Goal: Task Accomplishment & Management: Use online tool/utility

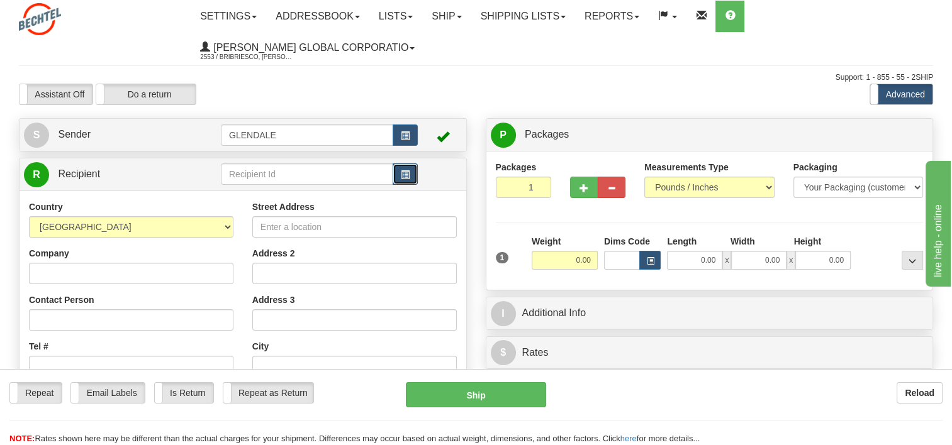
click at [399, 171] on button "button" at bounding box center [404, 174] width 25 height 21
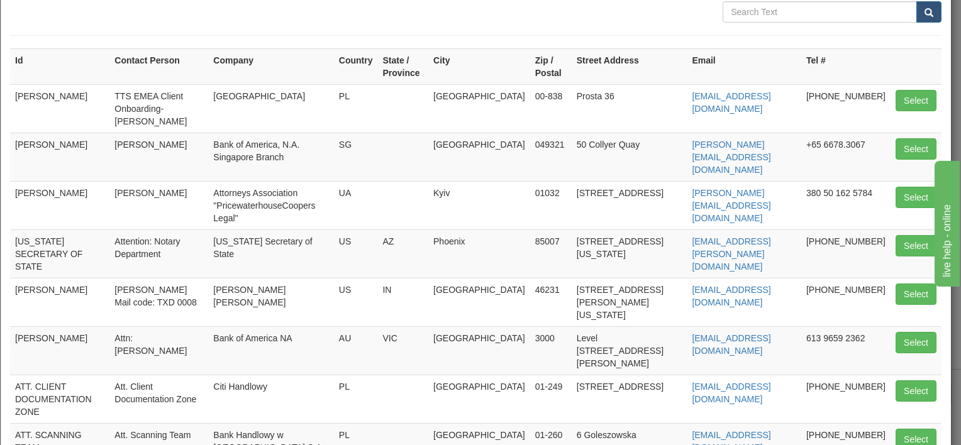
scroll to position [189, 0]
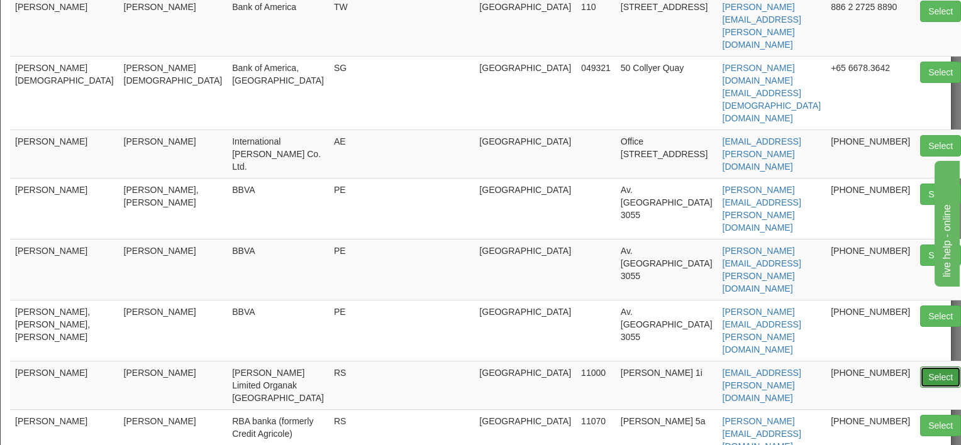
click at [920, 367] on button "Select" at bounding box center [940, 377] width 41 height 21
type input "[PERSON_NAME]"
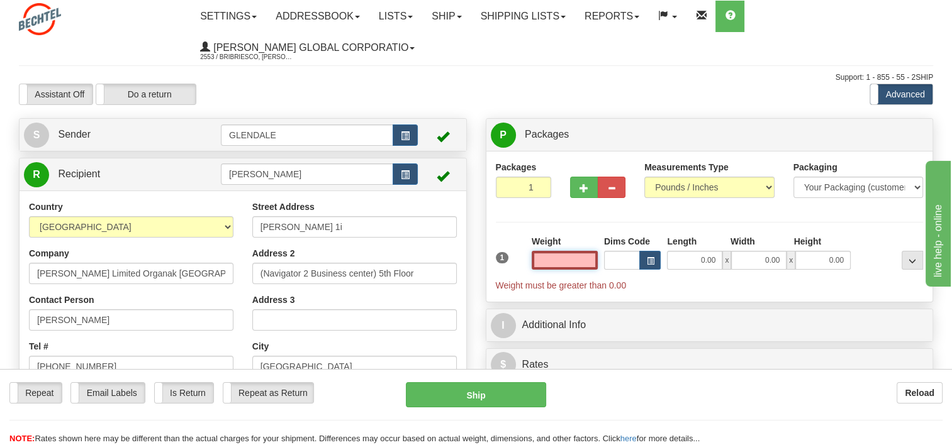
scroll to position [63, 0]
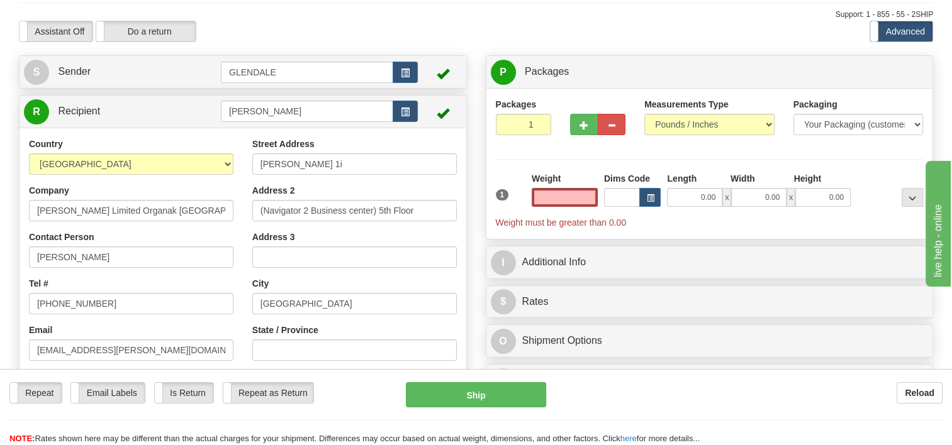
type input "0.00"
drag, startPoint x: 123, startPoint y: 256, endPoint x: -3, endPoint y: 249, distance: 126.0
click at [0, 249] on html "Training Course Close Toggle navigation Settings Shipping Preferences New Sende…" at bounding box center [476, 159] width 952 height 445
type input "[PERSON_NAME]"
drag, startPoint x: 328, startPoint y: 116, endPoint x: 43, endPoint y: 119, distance: 284.3
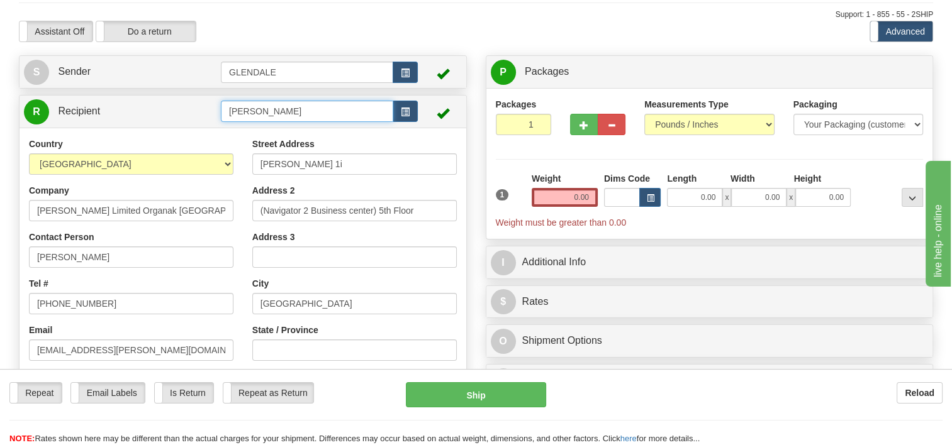
click at [43, 119] on tr "R Recipient [PERSON_NAME]" at bounding box center [243, 112] width 438 height 26
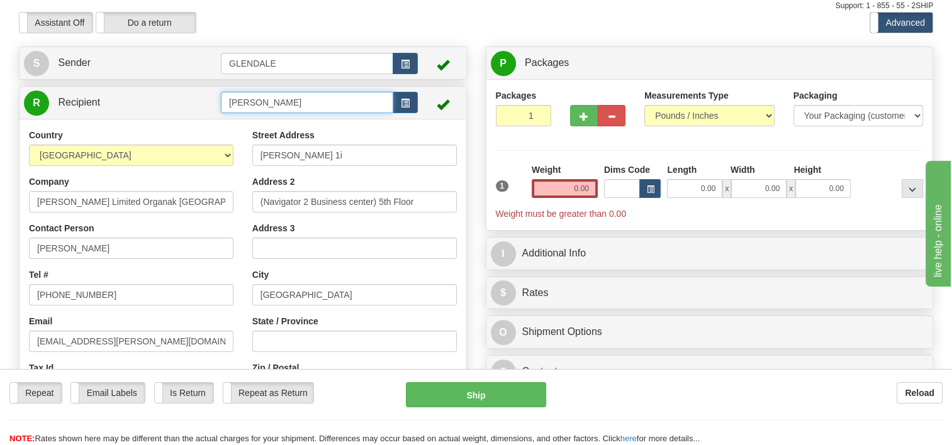
scroll to position [126, 0]
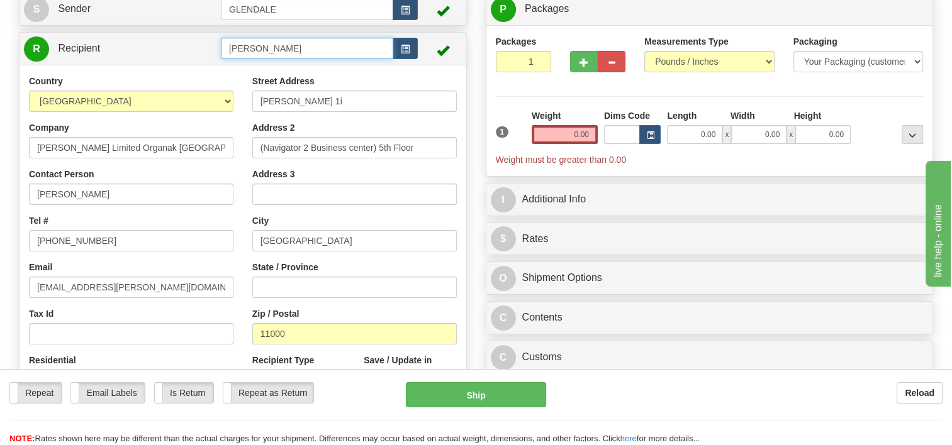
type input "[PERSON_NAME]"
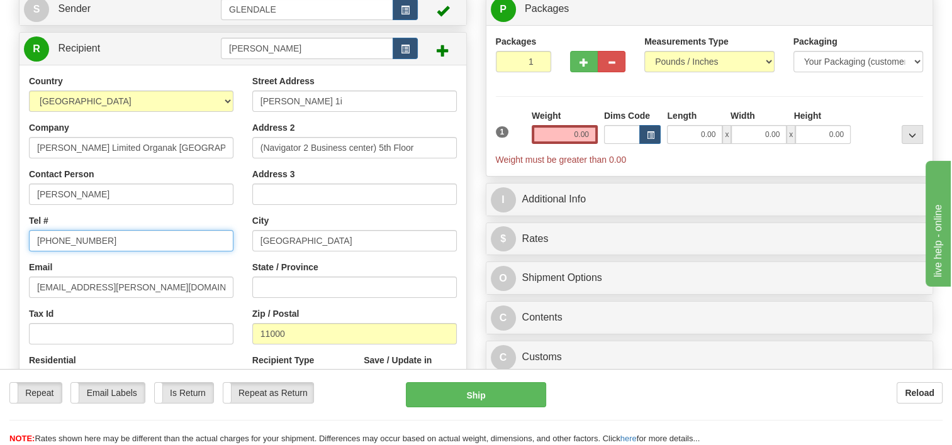
drag, startPoint x: 119, startPoint y: 238, endPoint x: 55, endPoint y: 231, distance: 64.5
click at [55, 231] on input "[PHONE_NUMBER]" at bounding box center [131, 240] width 204 height 21
type input "381 65 44 98 990"
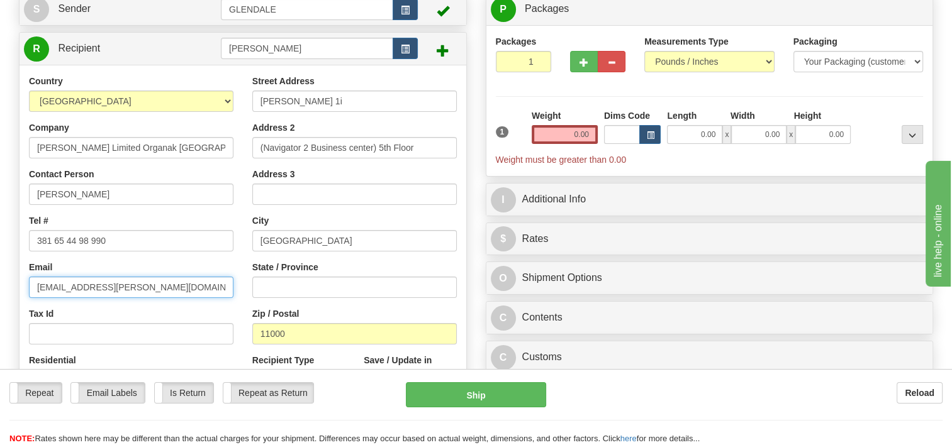
click at [68, 286] on input "[EMAIL_ADDRESS][PERSON_NAME][DOMAIN_NAME]" at bounding box center [131, 287] width 204 height 21
drag, startPoint x: 68, startPoint y: 286, endPoint x: -3, endPoint y: 286, distance: 70.4
click at [0, 286] on html "Training Course Close Toggle navigation Settings Shipping Preferences New Sende…" at bounding box center [476, 96] width 952 height 445
type input "[EMAIL_ADDRESS][PERSON_NAME][DOMAIN_NAME]"
click at [243, 219] on div "Street Address [PERSON_NAME] 1i Address 2 (Navigator 2 Business center) 5th Flo…" at bounding box center [354, 244] width 223 height 338
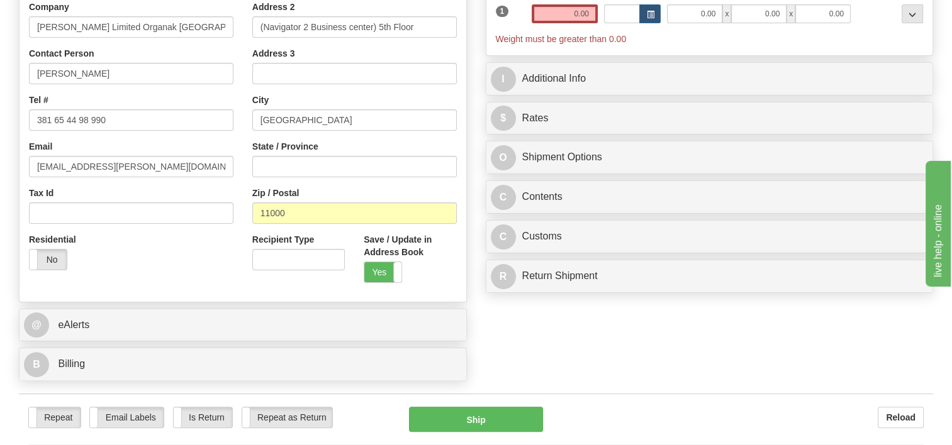
scroll to position [314, 0]
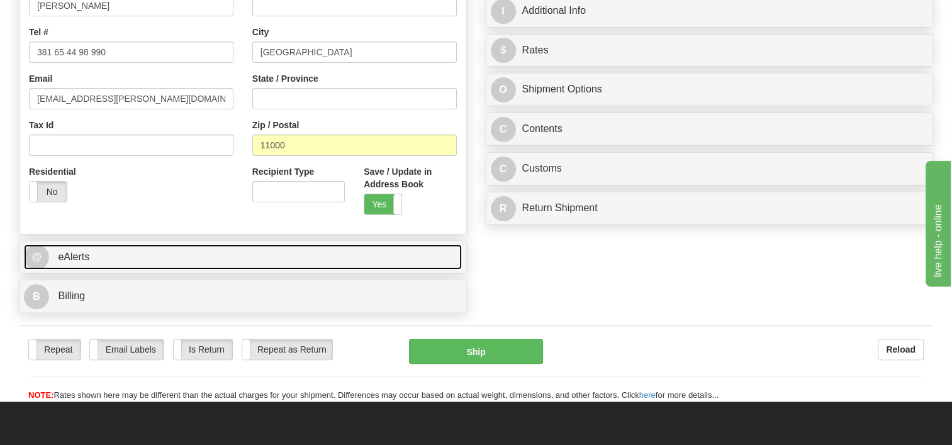
click at [145, 250] on link "@ eAlerts" at bounding box center [243, 258] width 438 height 26
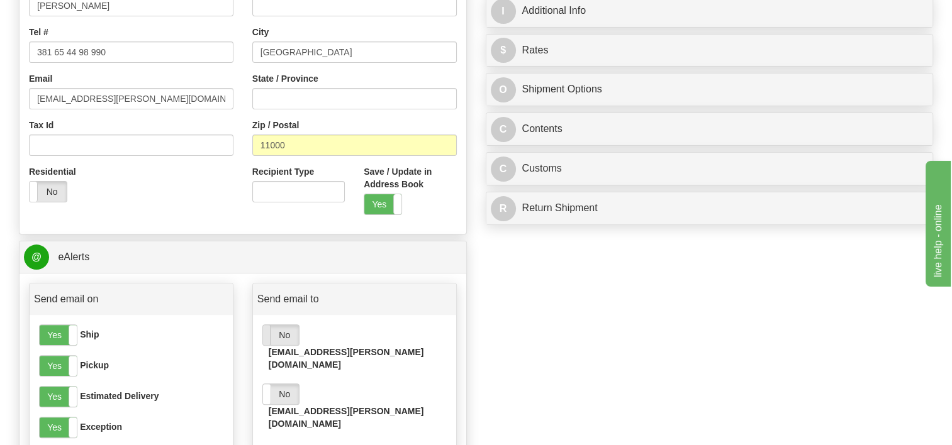
click at [264, 336] on span at bounding box center [263, 335] width 16 height 20
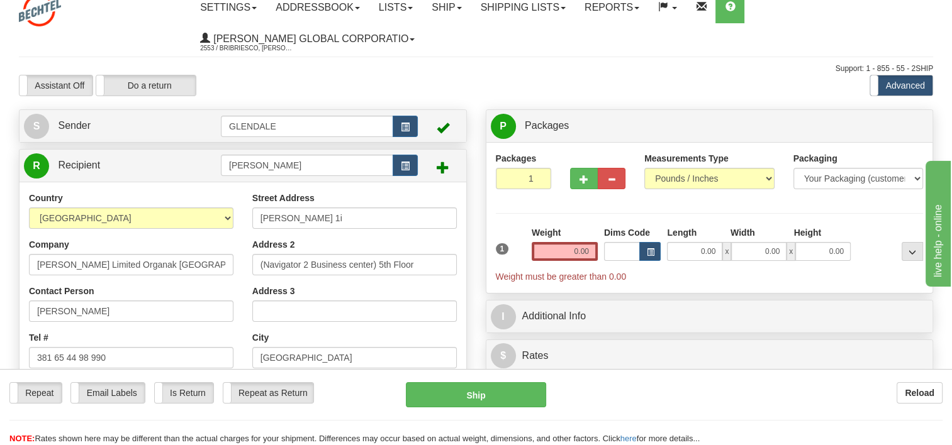
scroll to position [0, 0]
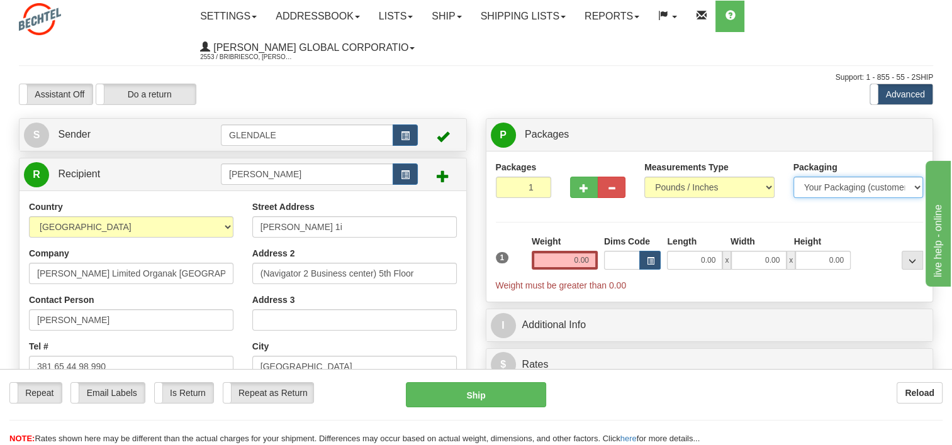
click at [835, 191] on select "Your Packaging (customer supplied) Envelope (carrier supplied) Pack (carrier su…" at bounding box center [858, 187] width 130 height 21
select select "2"
click at [793, 177] on select "Your Packaging (customer supplied) Envelope (carrier supplied) Pack (carrier su…" at bounding box center [858, 187] width 130 height 21
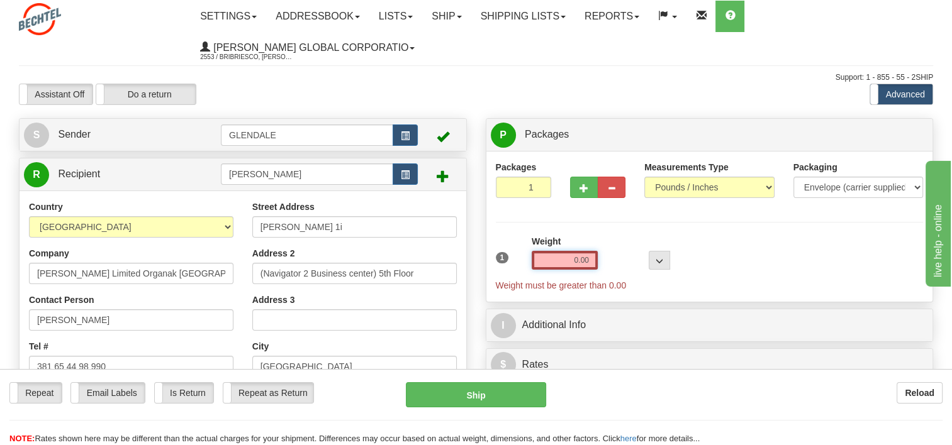
drag, startPoint x: 568, startPoint y: 264, endPoint x: 611, endPoint y: 255, distance: 44.3
click at [611, 255] on div "1 Weight 0.00 Dims Code 0 x" at bounding box center [709, 263] width 434 height 57
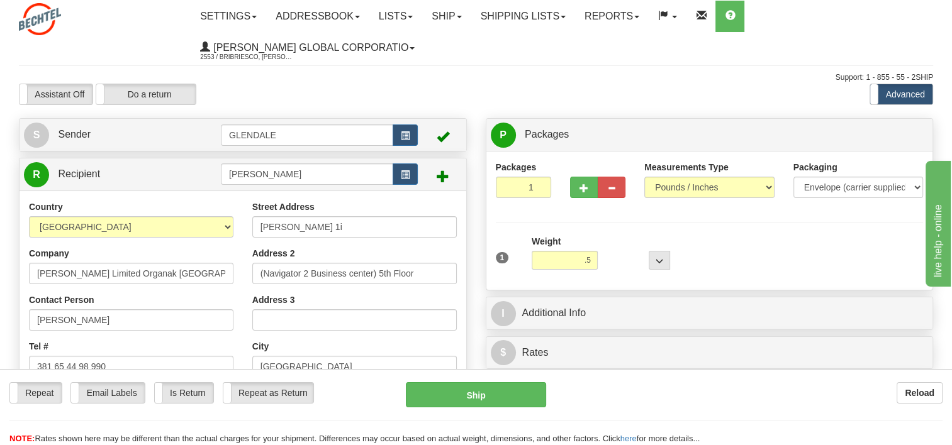
type input "0.50"
click at [684, 243] on div "1 Weight 0.50 Dims Code 0 x" at bounding box center [709, 257] width 434 height 45
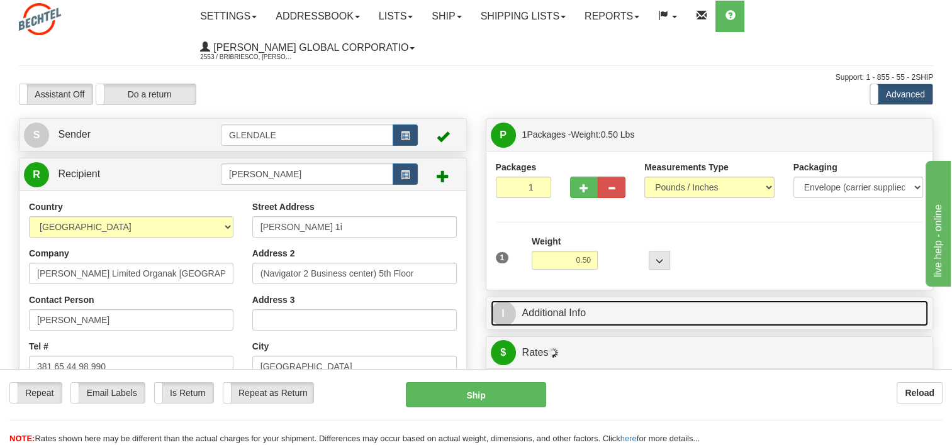
click at [550, 306] on link "I Additional Info" at bounding box center [710, 314] width 438 height 26
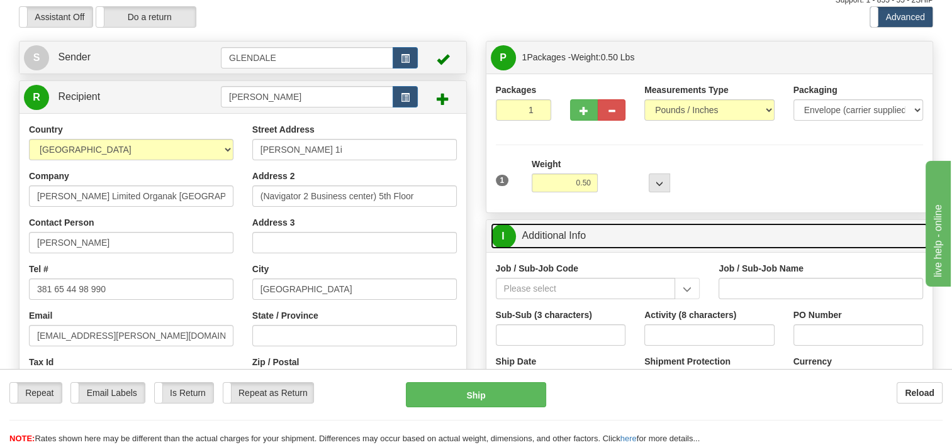
scroll to position [126, 0]
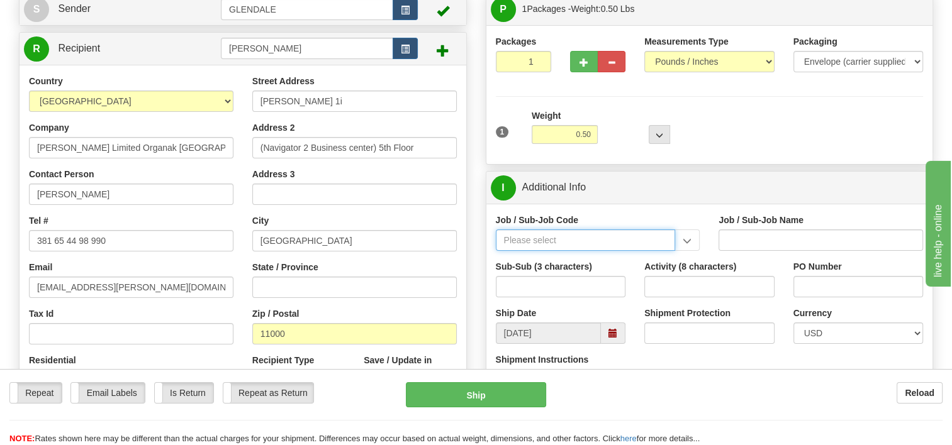
click at [635, 242] on input "Job / Sub-Job Code" at bounding box center [586, 240] width 180 height 21
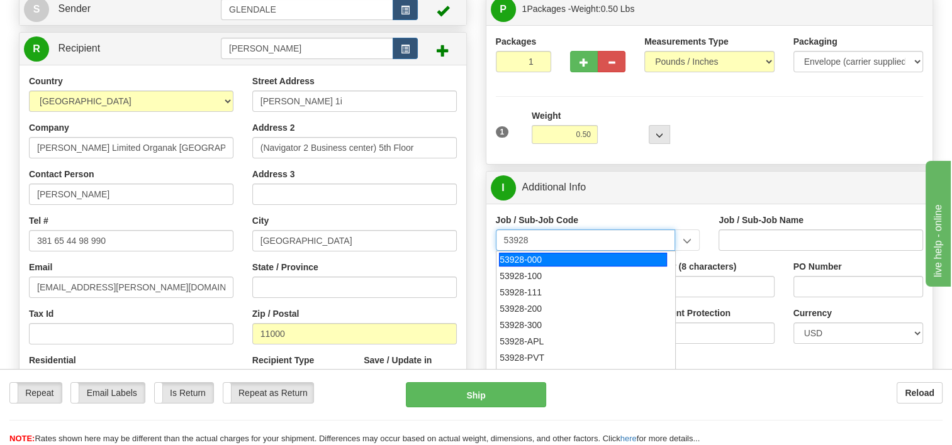
click at [568, 259] on div "53928-000" at bounding box center [583, 260] width 168 height 14
type input "53928-000"
type input "TREASURY-BCMC - TREASURY-BCMC"
type input "53928-000"
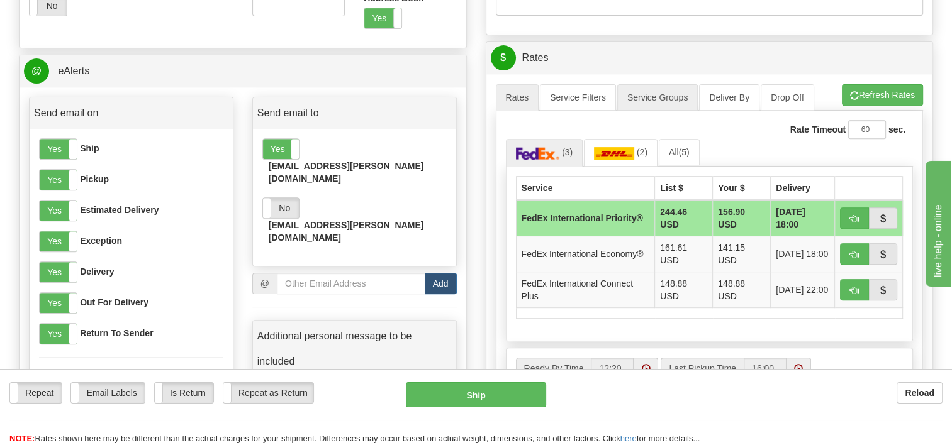
scroll to position [503, 0]
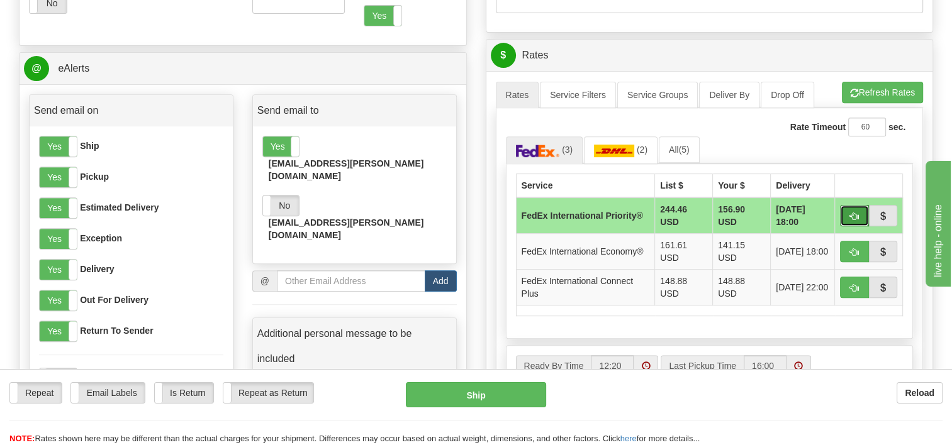
click at [853, 213] on span "button" at bounding box center [854, 217] width 9 height 8
type input "01"
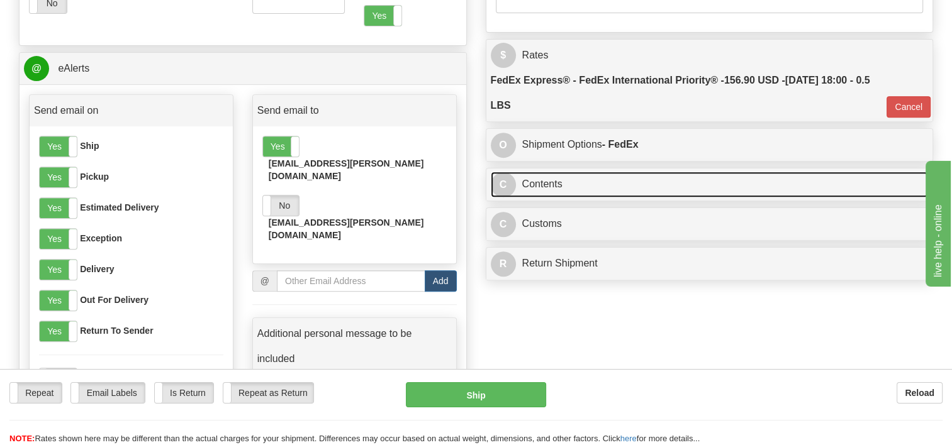
click at [532, 184] on link "C Contents" at bounding box center [710, 185] width 438 height 26
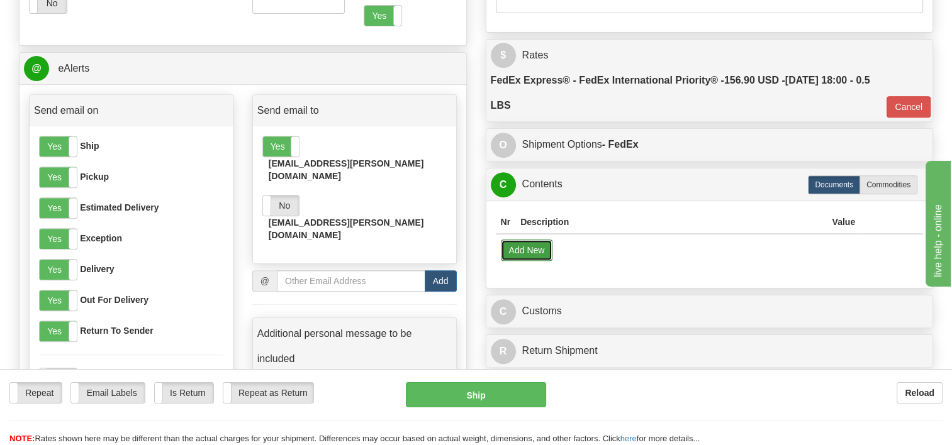
click at [521, 249] on button "Add New" at bounding box center [527, 250] width 52 height 21
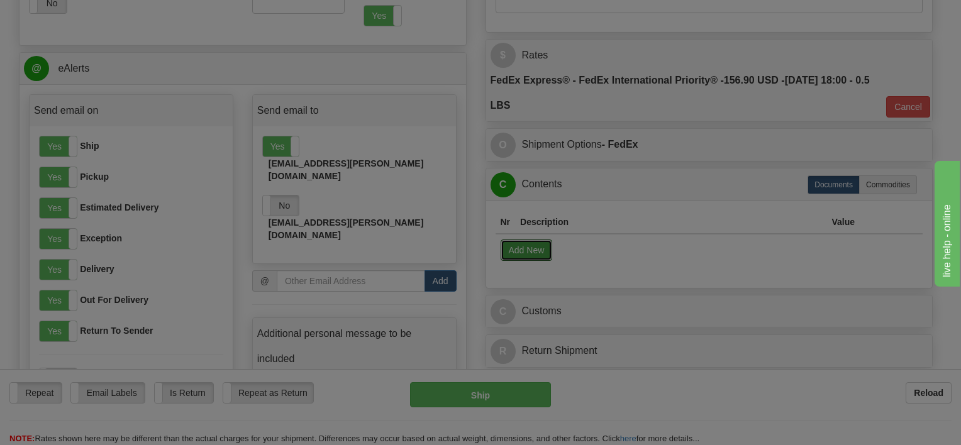
select select "US"
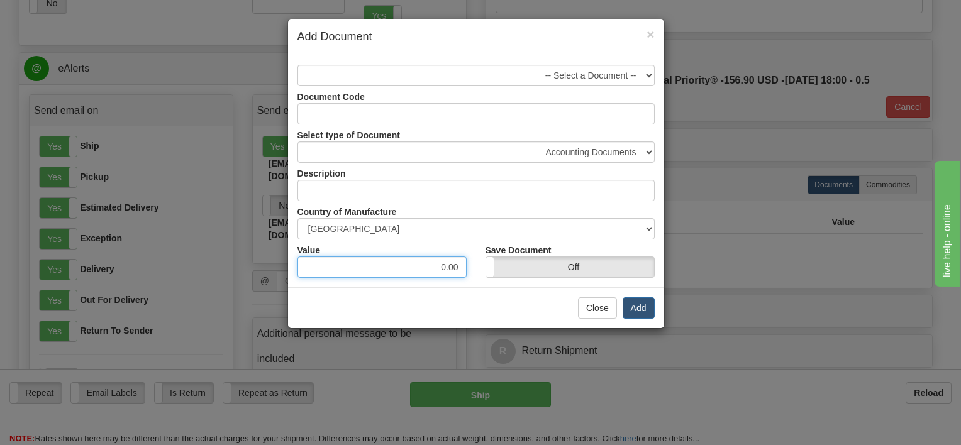
drag, startPoint x: 428, startPoint y: 269, endPoint x: 462, endPoint y: 260, distance: 35.1
click at [462, 260] on input "0.00" at bounding box center [381, 267] width 169 height 21
type input "1.00"
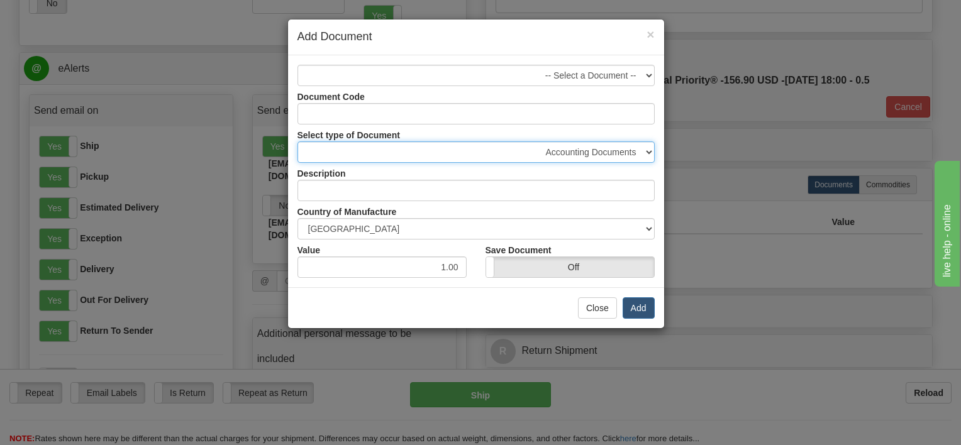
click at [616, 153] on select "Accounting Documents Analysis Reports Applications (Completed) Bank Statements …" at bounding box center [475, 152] width 357 height 21
select select "32"
click at [297, 142] on select "Accounting Documents Analysis Reports Applications (Completed) Bank Statements …" at bounding box center [475, 152] width 357 height 21
type input "Letters and Cards"
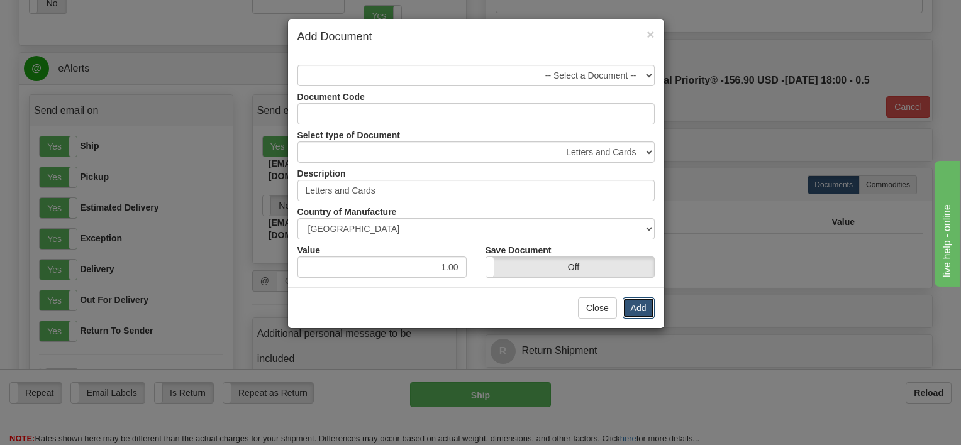
click at [635, 304] on button "Add" at bounding box center [639, 307] width 32 height 21
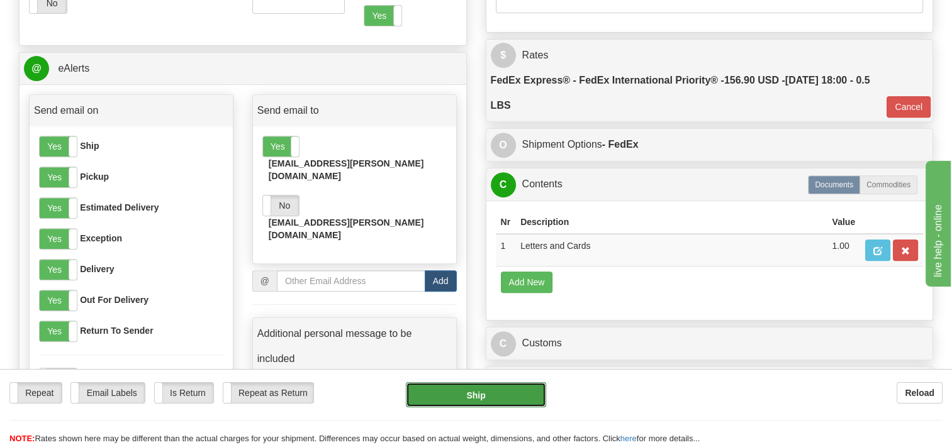
click at [475, 397] on button "Ship" at bounding box center [476, 394] width 140 height 25
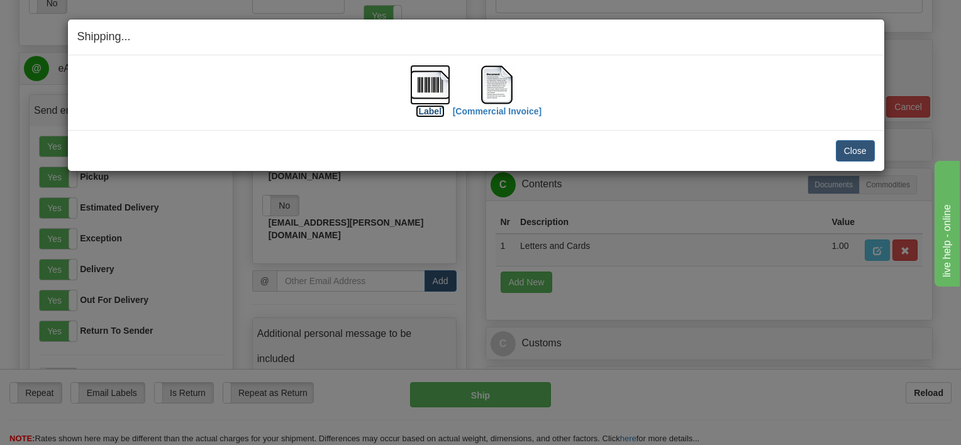
click at [428, 79] on img at bounding box center [430, 85] width 40 height 40
click at [494, 81] on img at bounding box center [497, 85] width 40 height 40
